Goal: Information Seeking & Learning: Learn about a topic

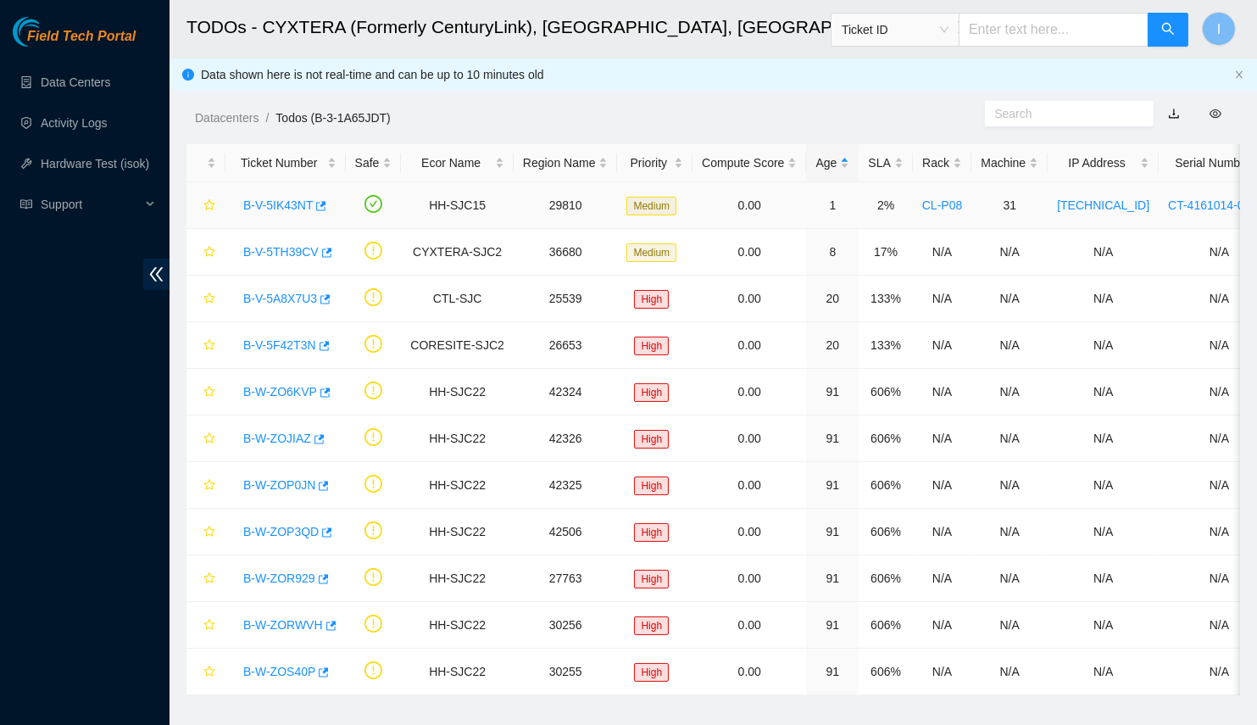
click at [294, 204] on link "B-V-5IK43NT" at bounding box center [278, 205] width 70 height 14
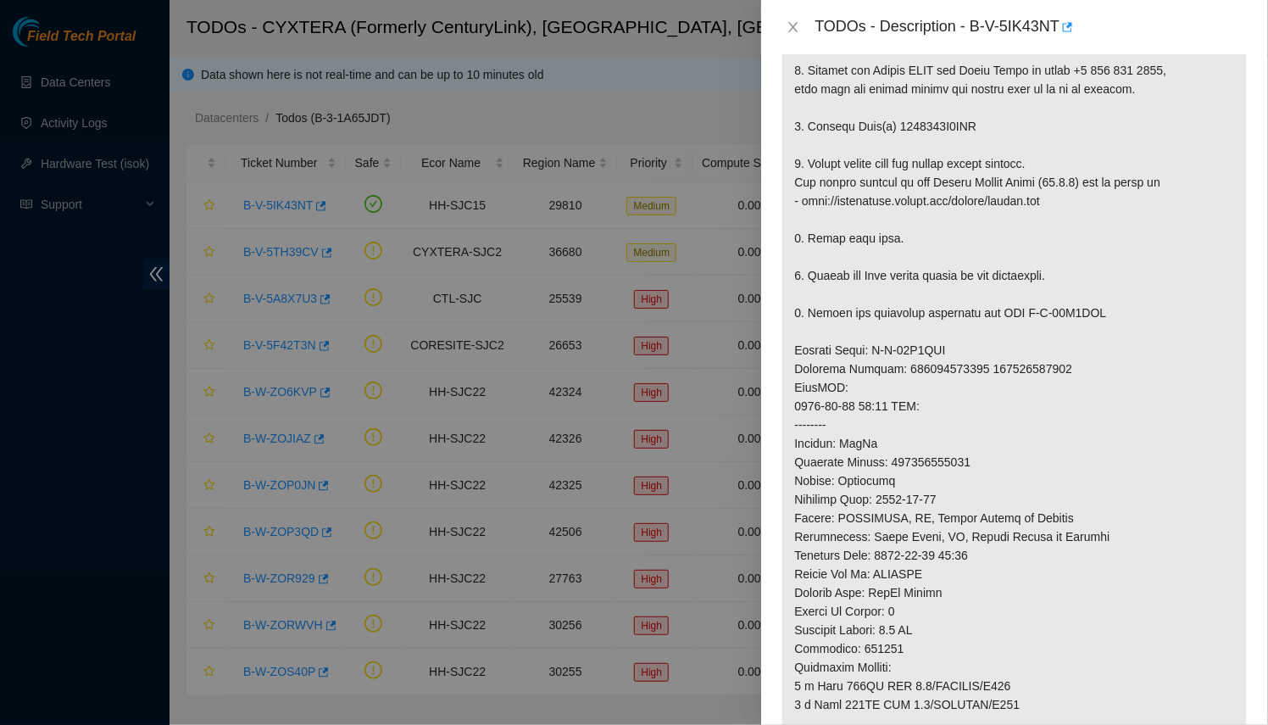
scroll to position [316, 0]
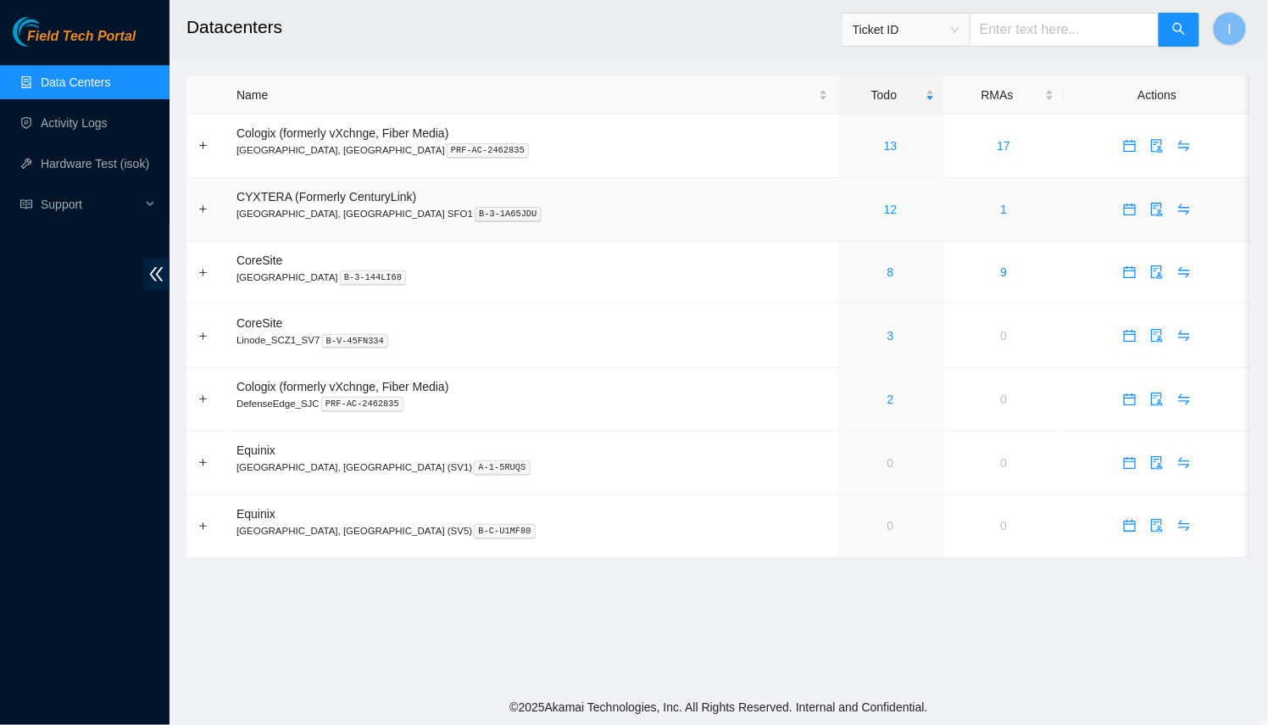
click at [847, 204] on div "12" at bounding box center [891, 209] width 88 height 19
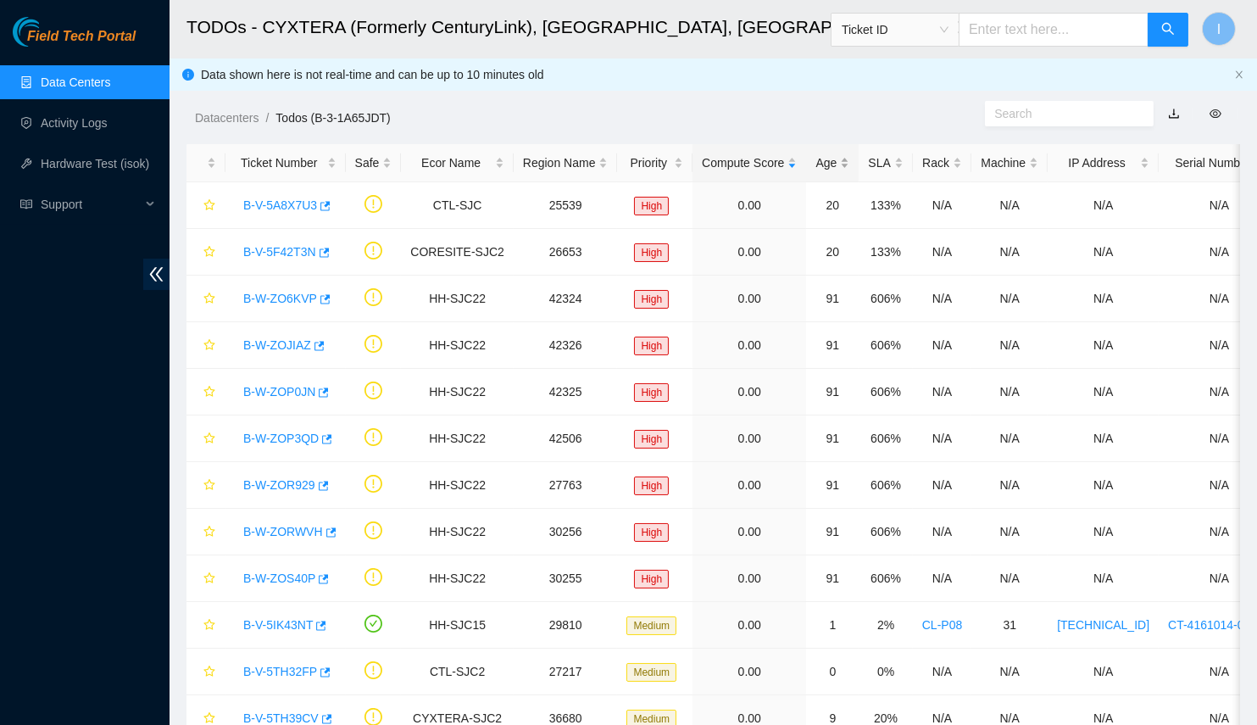
click at [821, 154] on div "Age" at bounding box center [833, 162] width 34 height 19
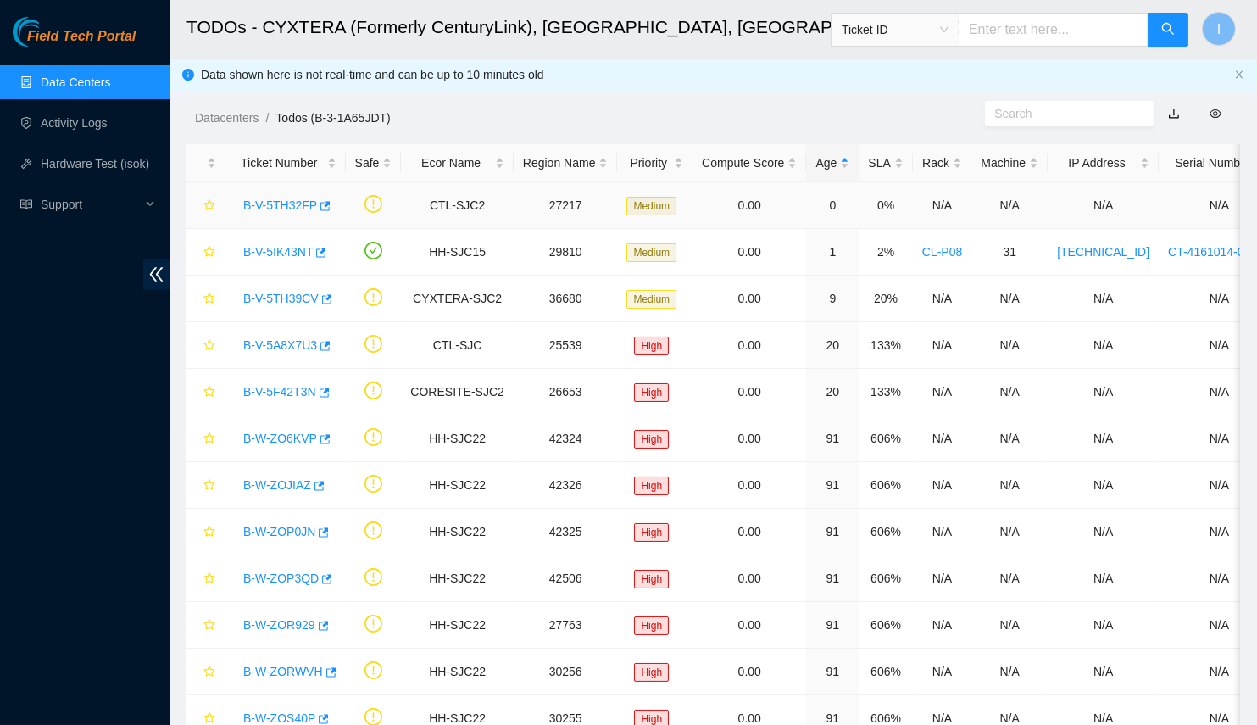
click at [273, 213] on div "B-V-5TH32FP" at bounding box center [286, 205] width 102 height 27
click at [279, 198] on link "B-V-5TH32FP" at bounding box center [280, 205] width 74 height 14
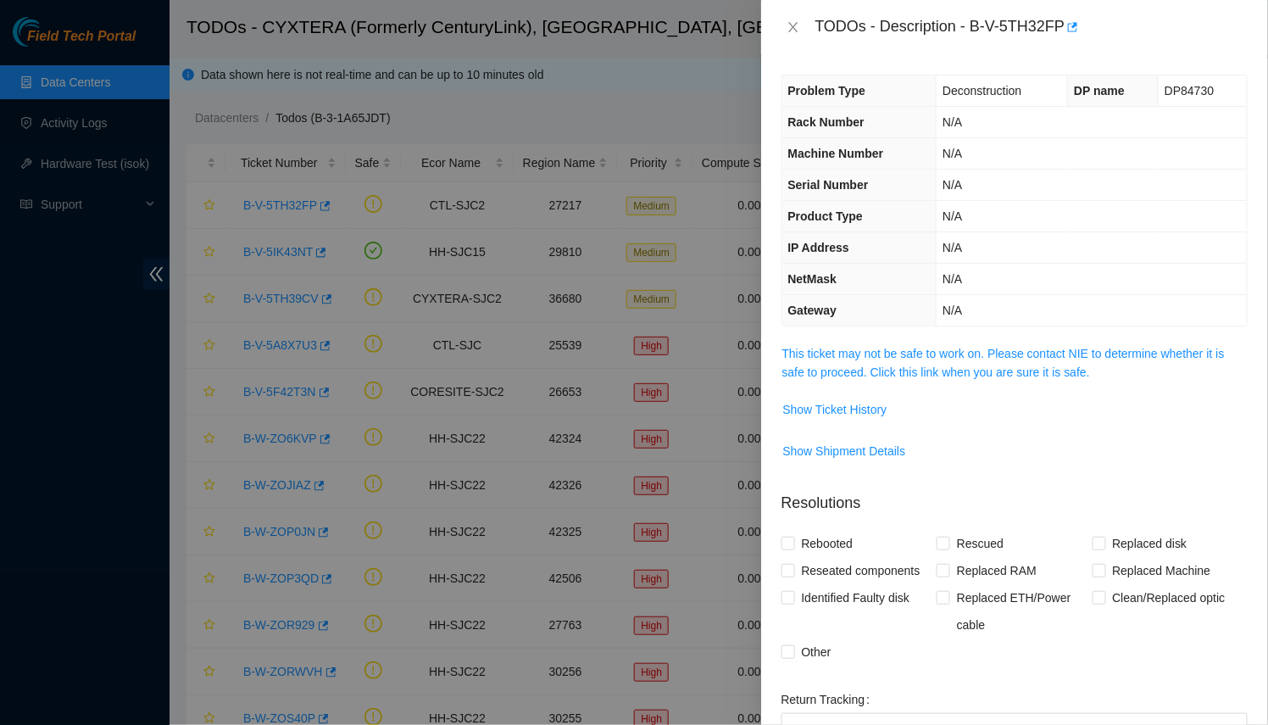
click at [860, 335] on div "Problem Type Deconstruction DP name DP84730 Rack Number N/A Machine Number N/A …" at bounding box center [1014, 389] width 507 height 671
click at [895, 369] on link "This ticket may not be safe to work on. Please contact NIE to determine whether…" at bounding box center [1004, 363] width 443 height 32
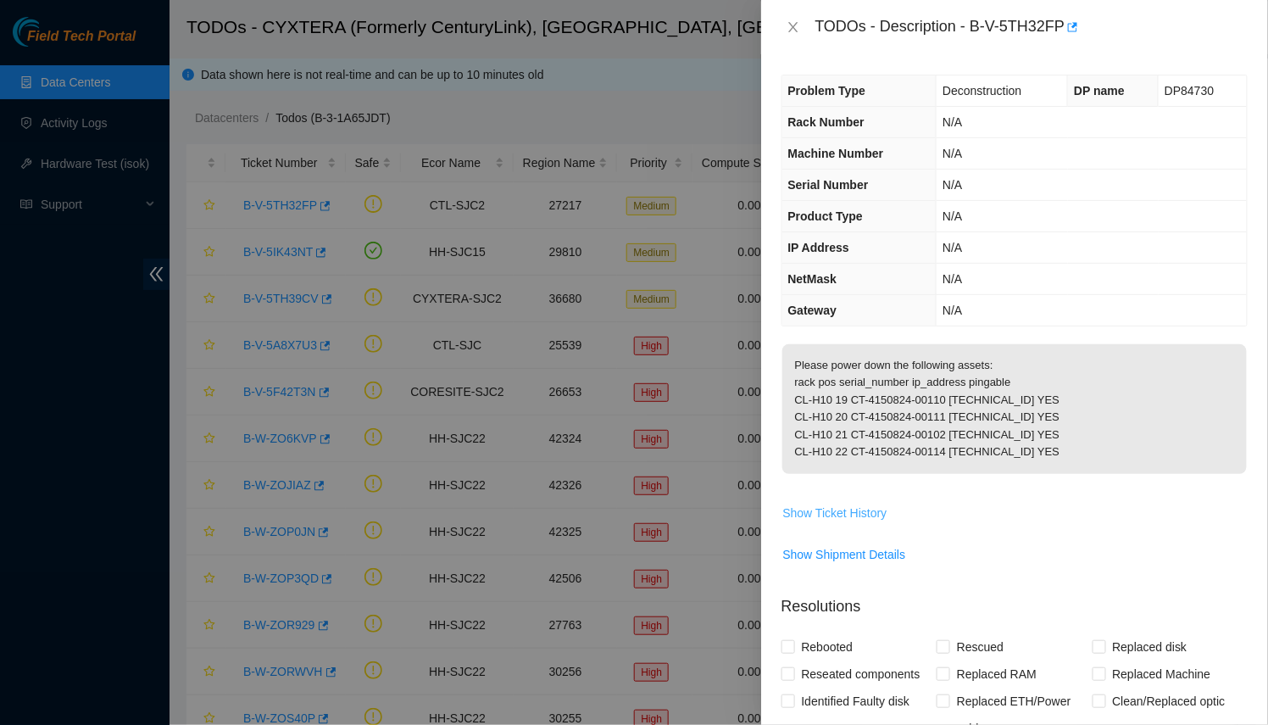
click at [846, 522] on span "Show Ticket History" at bounding box center [835, 513] width 104 height 19
click at [602, 449] on div "TODOs - Description - B-V-5TH32FP Problem Type Deconstruction DP name DP84730 R…" at bounding box center [634, 362] width 1268 height 725
